Goal: Navigation & Orientation: Find specific page/section

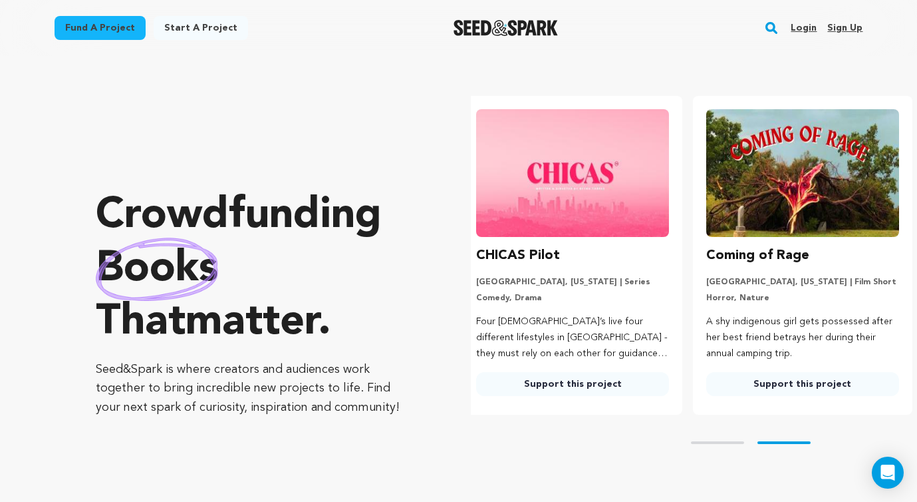
click at [804, 23] on link "Login" at bounding box center [804, 27] width 26 height 21
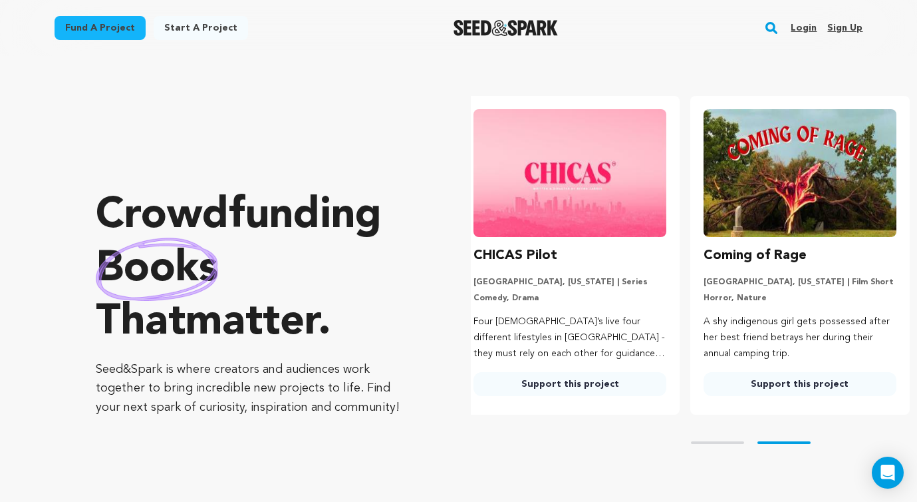
scroll to position [0, 240]
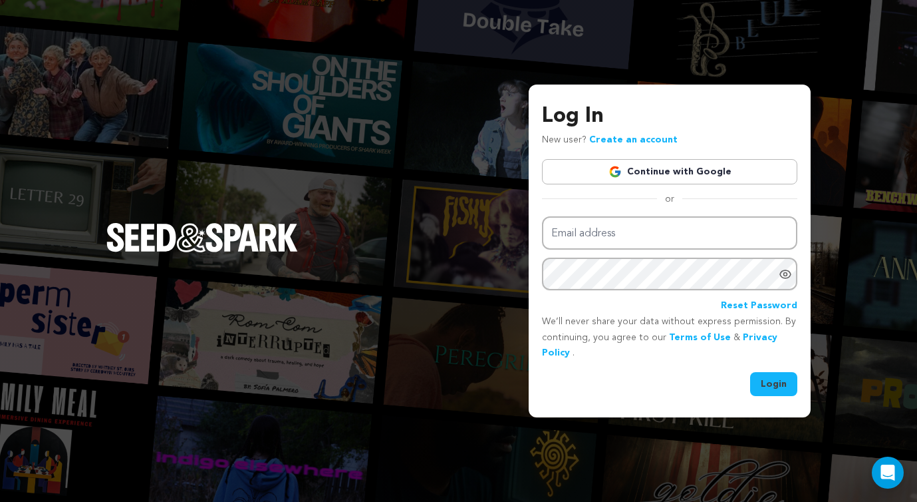
click at [675, 166] on link "Continue with Google" at bounding box center [669, 171] width 255 height 25
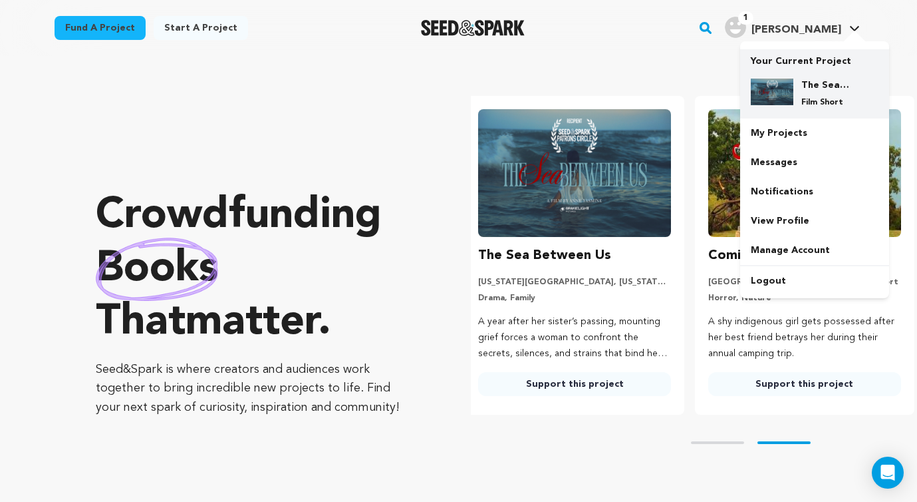
scroll to position [0, 240]
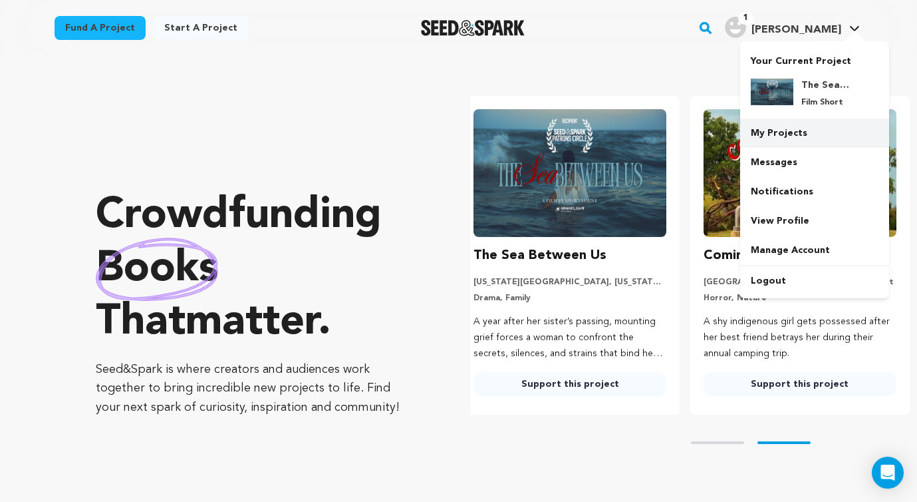
click at [790, 131] on link "My Projects" at bounding box center [814, 132] width 149 height 29
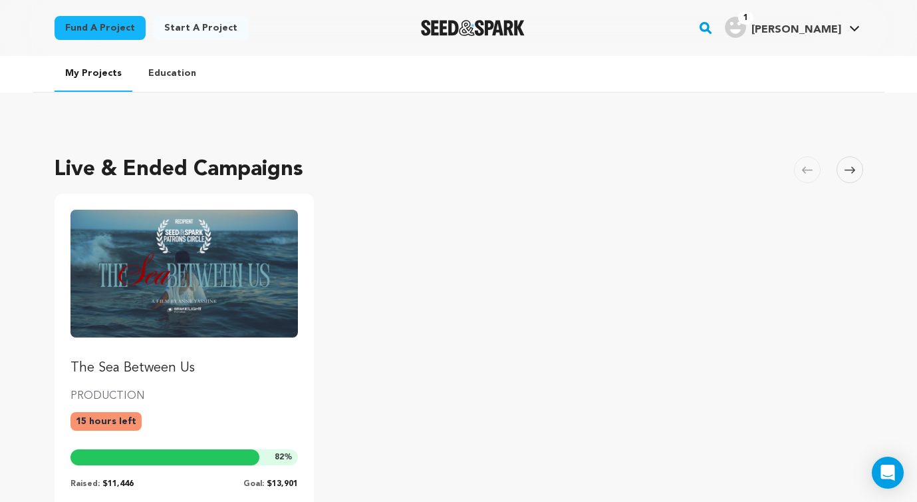
click at [184, 353] on link "The Sea Between Us" at bounding box center [185, 294] width 228 height 168
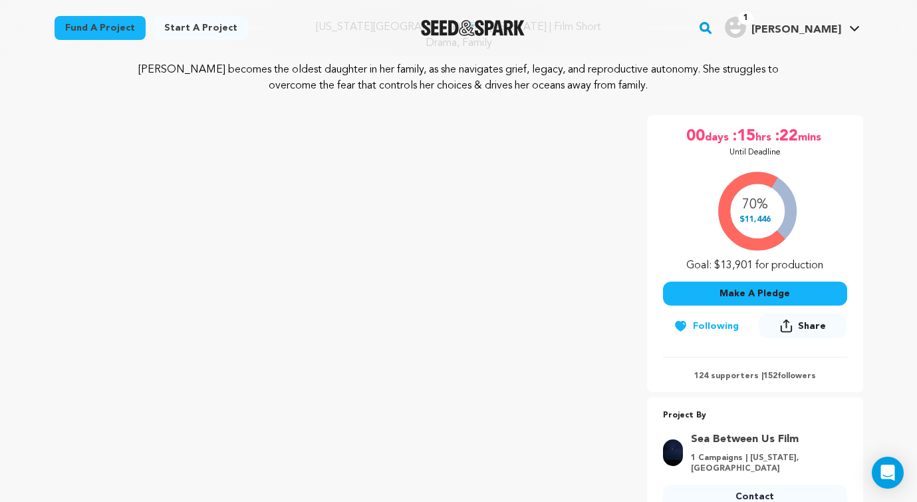
scroll to position [142, 0]
